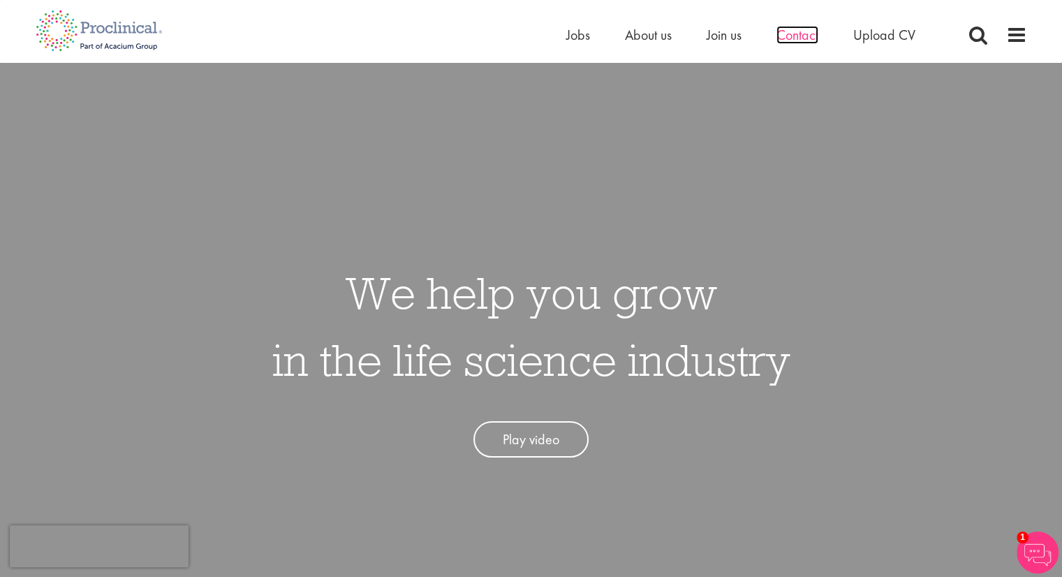
click at [803, 34] on span "Contact" at bounding box center [798, 35] width 42 height 18
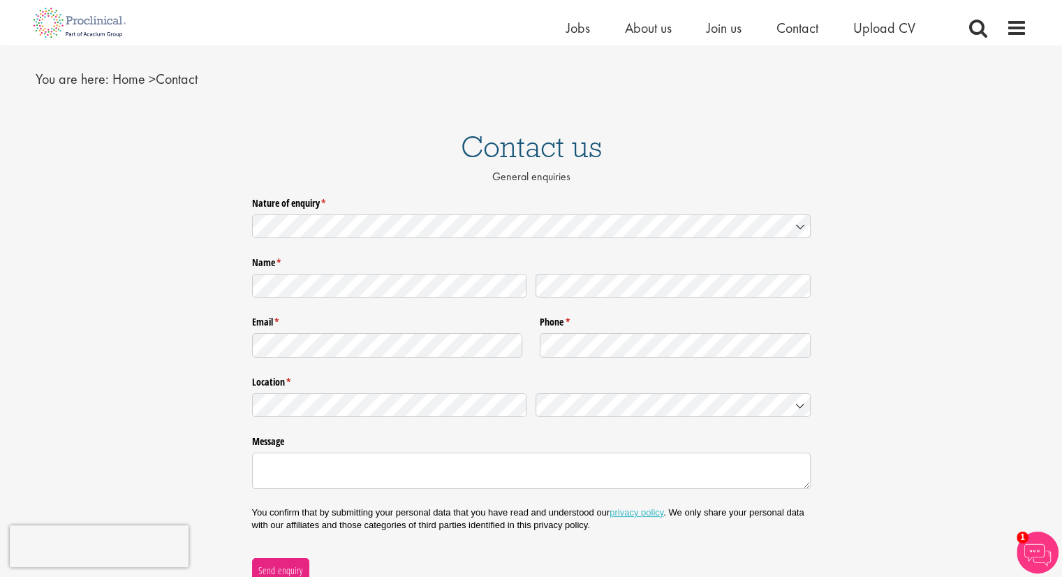
scroll to position [31, 0]
click at [1010, 24] on span at bounding box center [1016, 27] width 21 height 21
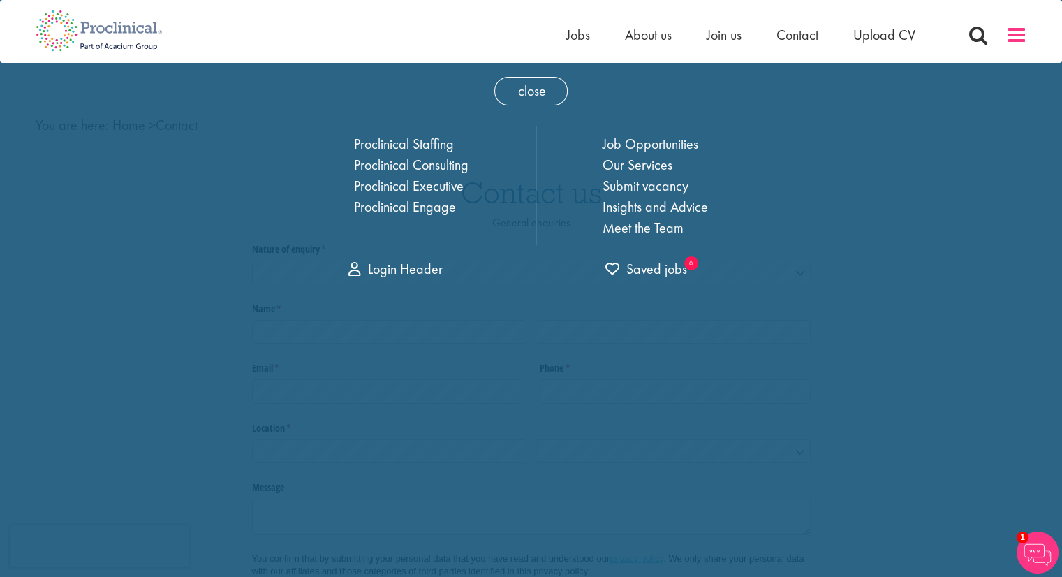
scroll to position [0, 0]
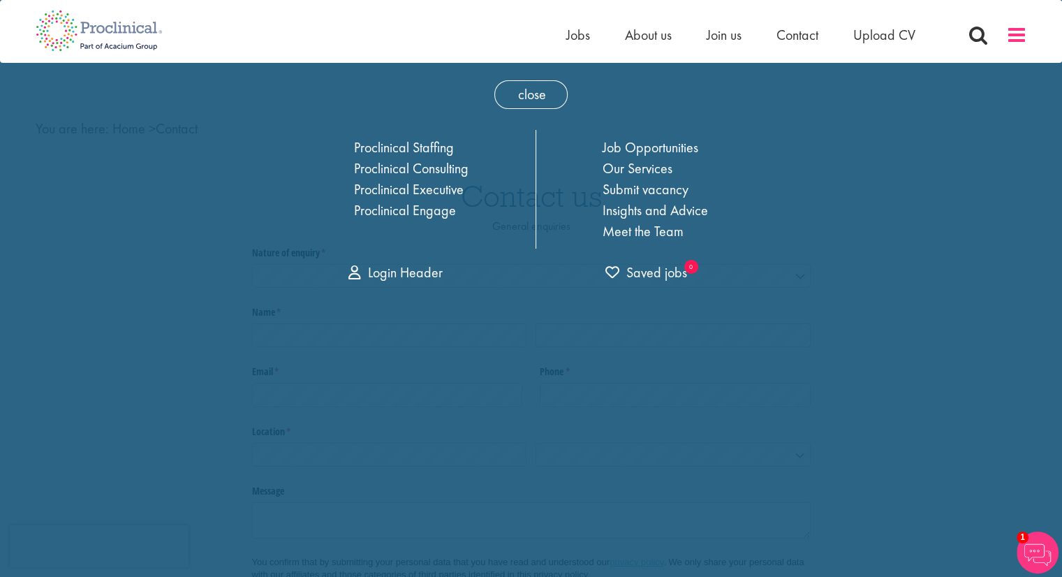
click at [1010, 24] on span at bounding box center [1016, 34] width 21 height 21
click at [797, 36] on span "Contact" at bounding box center [798, 35] width 42 height 18
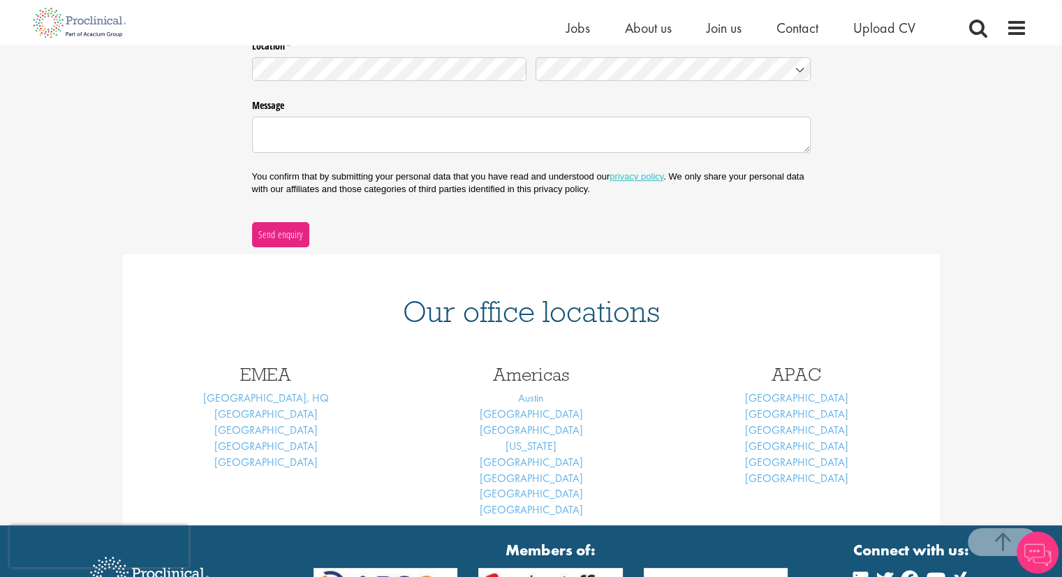
scroll to position [419, 0]
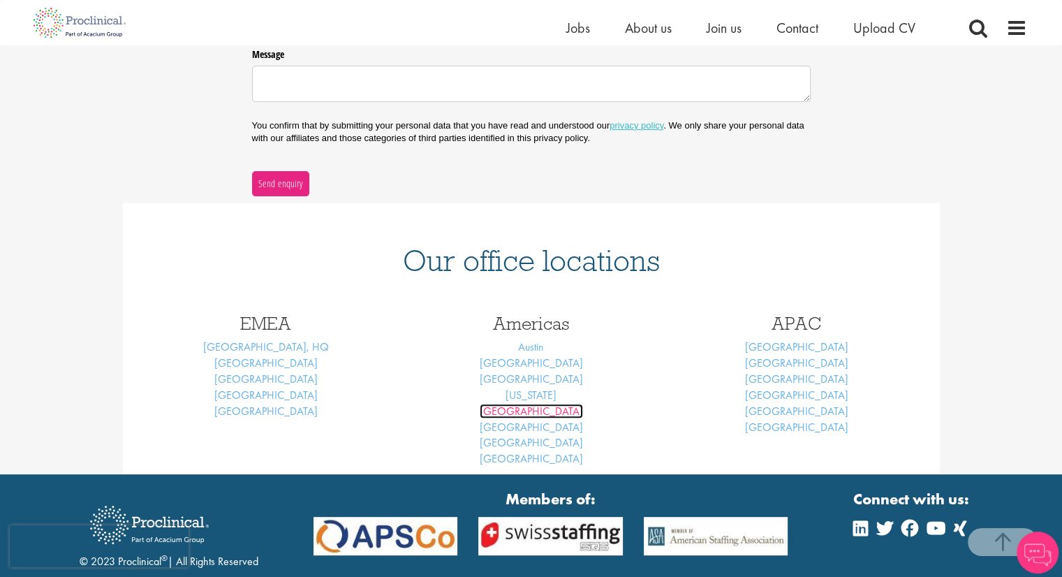
click at [532, 410] on link "Philadelphia" at bounding box center [531, 411] width 103 height 15
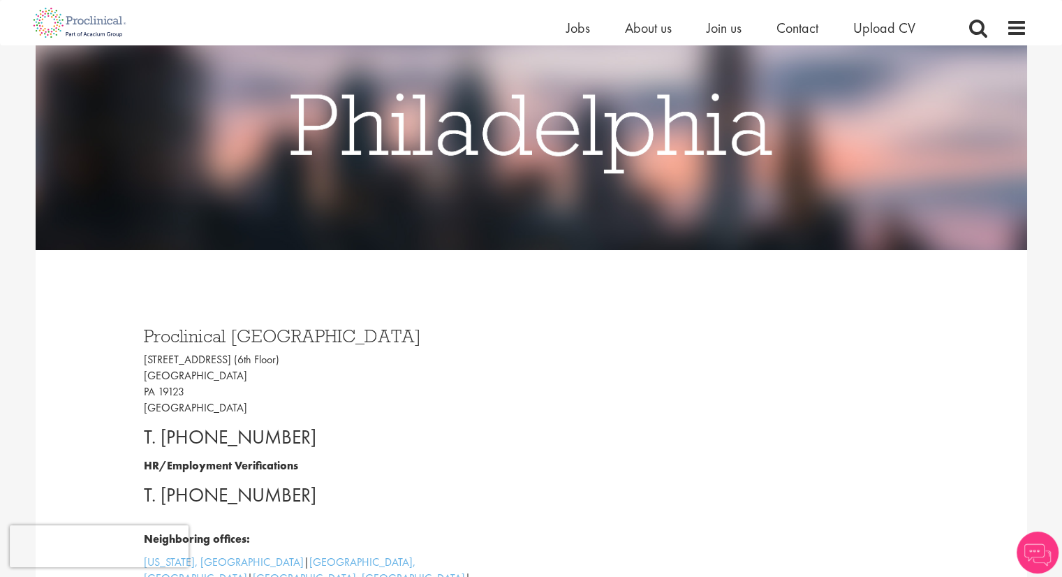
scroll to position [209, 0]
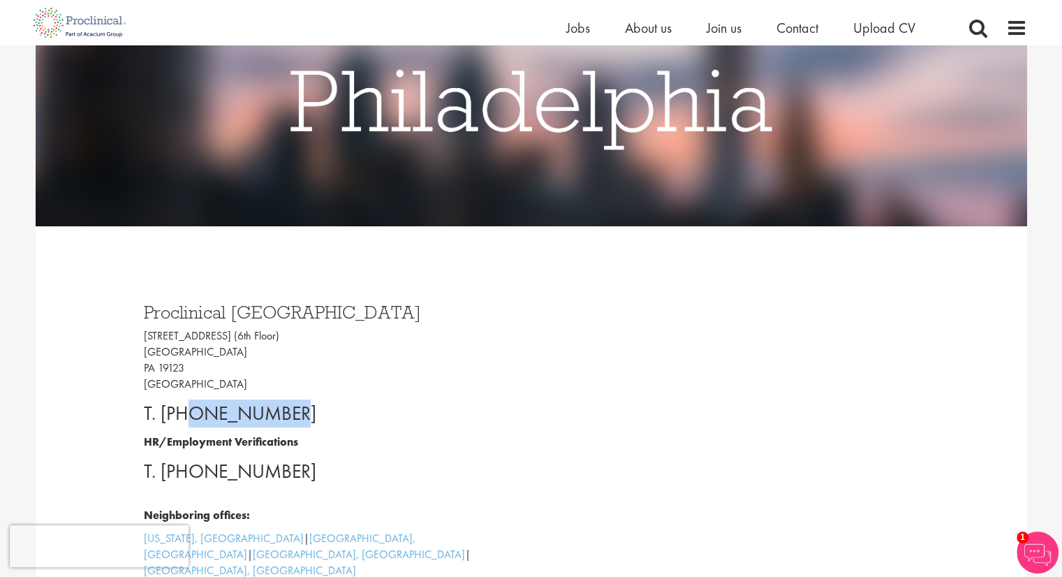
drag, startPoint x: 184, startPoint y: 410, endPoint x: 297, endPoint y: 414, distance: 113.2
click at [297, 414] on p "T. +1 2675363068" at bounding box center [332, 413] width 377 height 28
copy p "2675363068"
